Goal: Transaction & Acquisition: Purchase product/service

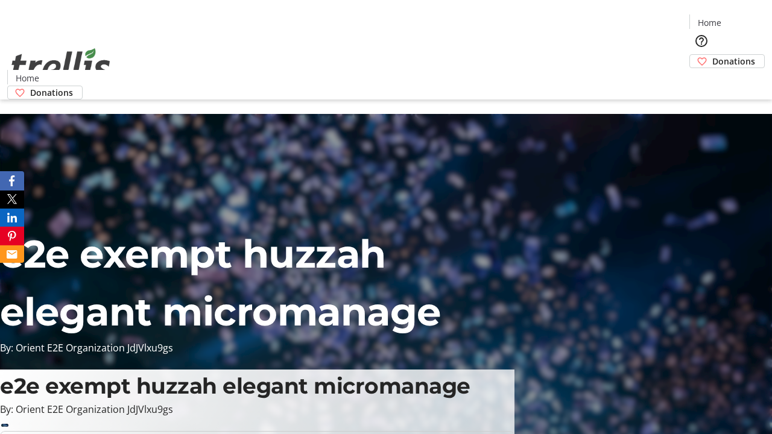
click at [712, 55] on span "Donations" at bounding box center [733, 61] width 43 height 13
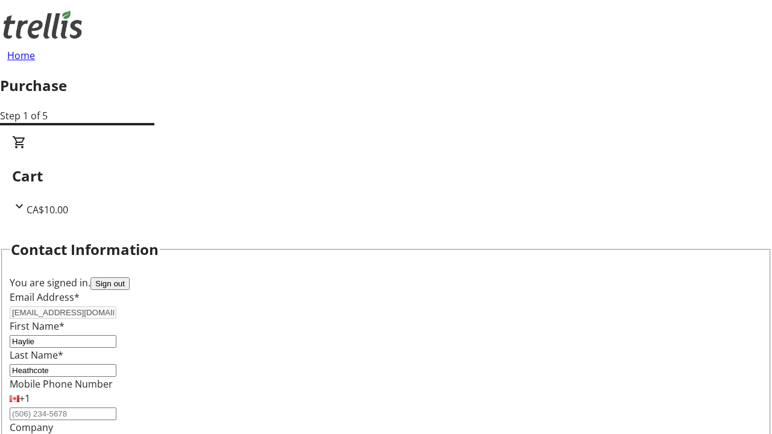
select select "BC"
select select "CA"
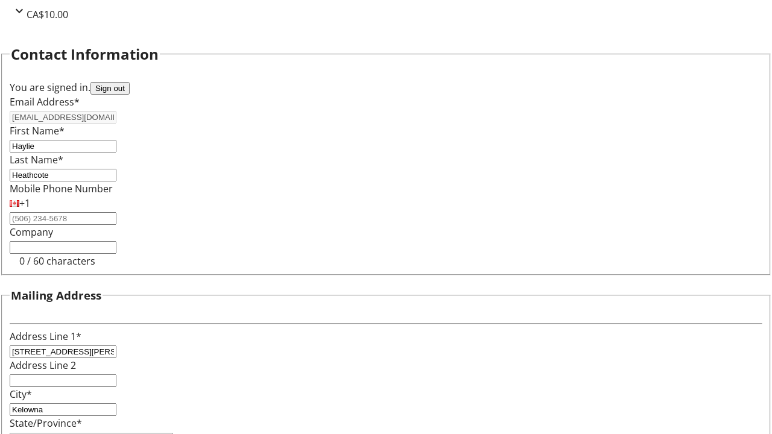
type input "V1Y 0C2"
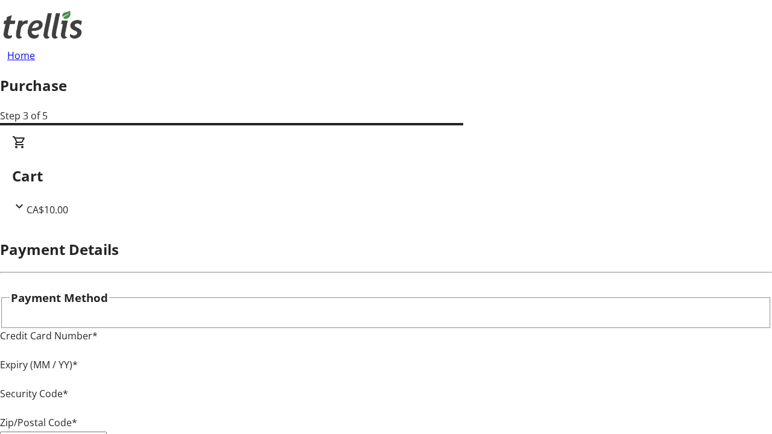
type input "V1Y 0C2"
